Goal: Task Accomplishment & Management: Use online tool/utility

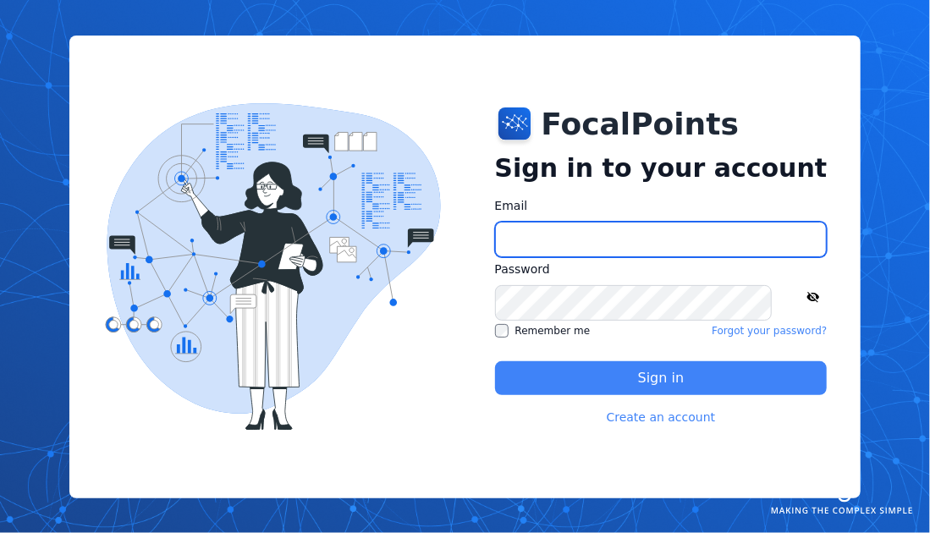
type input "**********"
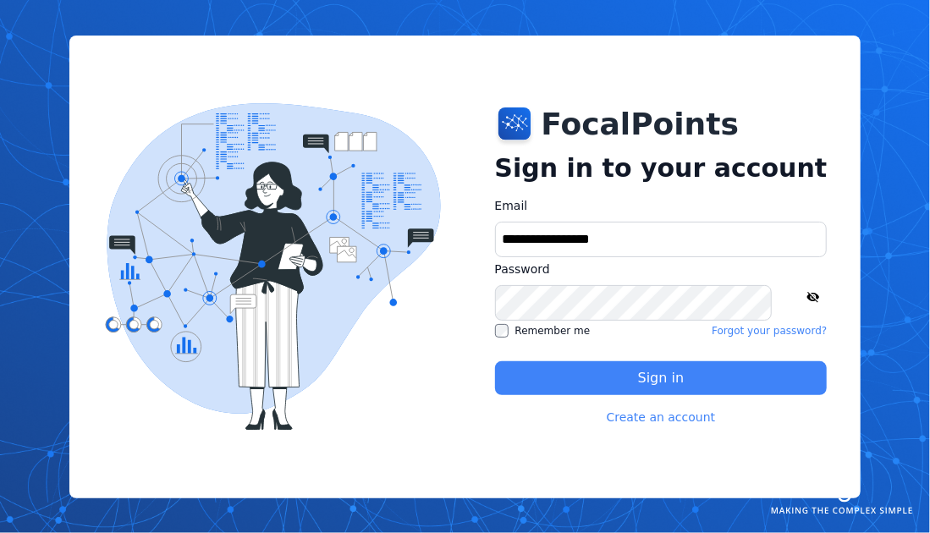
click at [673, 378] on button "Sign in" at bounding box center [661, 378] width 332 height 34
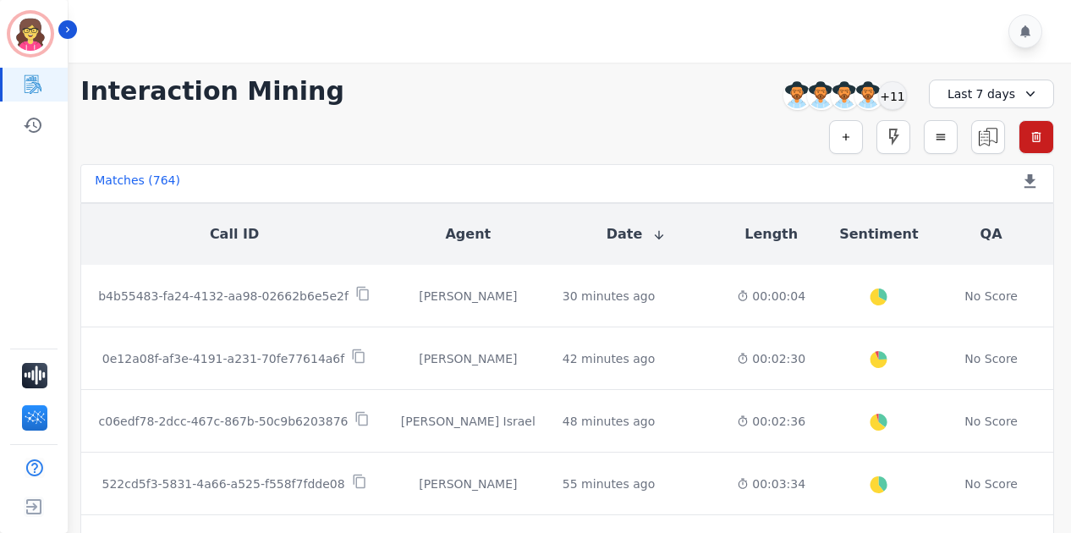
click at [929, 394] on div "**********" at bounding box center [566, 306] width 1007 height 487
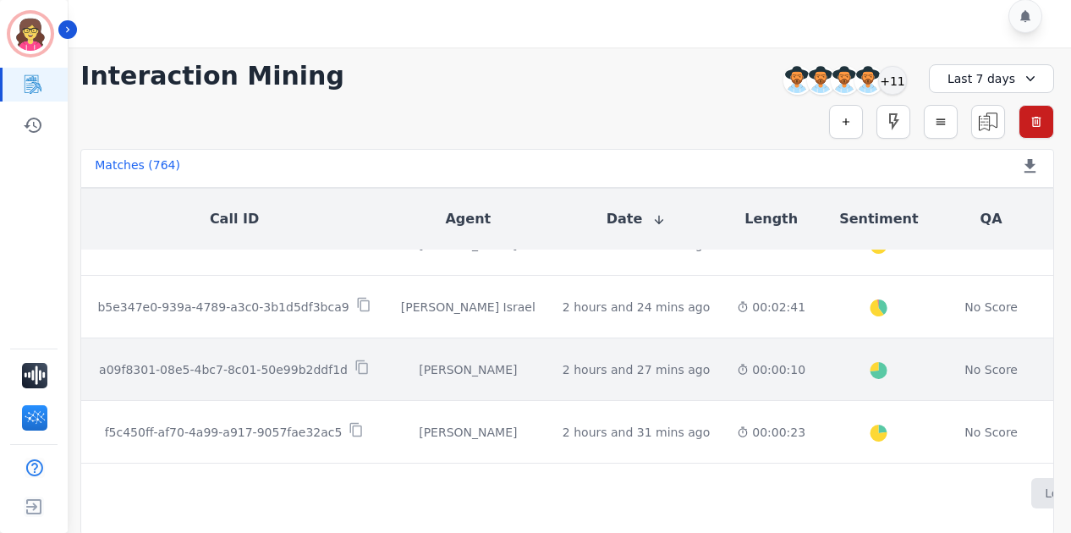
scroll to position [1028, 0]
